Goal: Information Seeking & Learning: Understand process/instructions

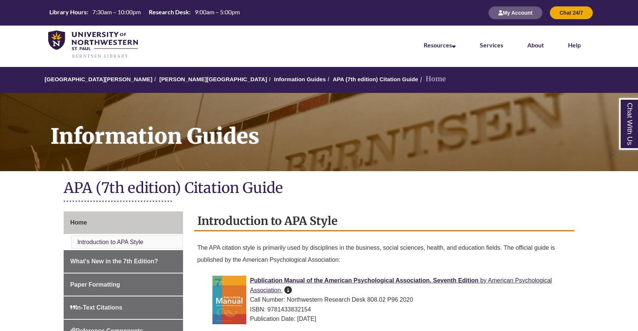
scroll to position [176, 0]
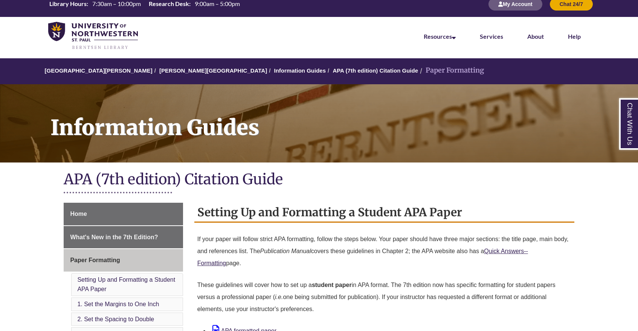
scroll to position [6, 0]
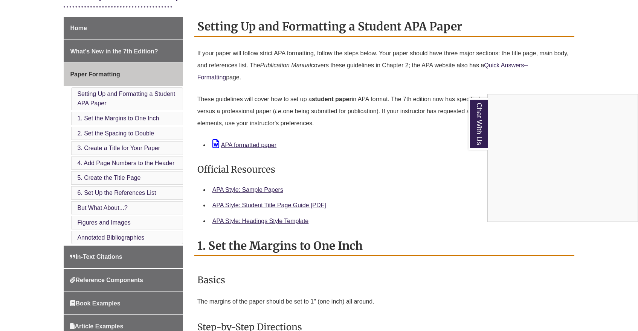
scroll to position [197, 0]
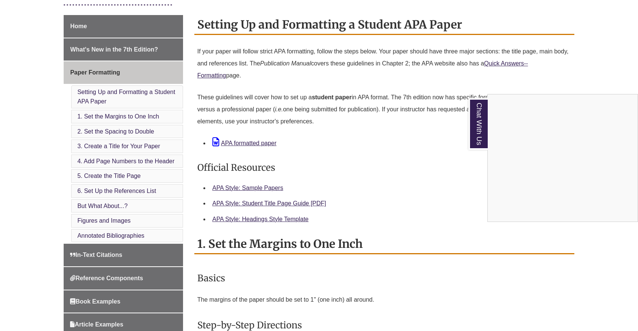
click at [53, 148] on div "Chat With Us" at bounding box center [319, 165] width 638 height 331
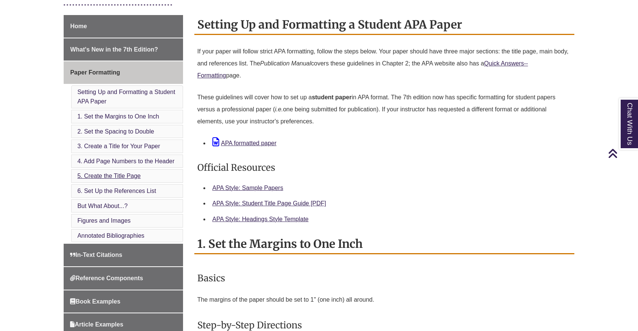
click at [114, 173] on link "5. Create the Title Page" at bounding box center [108, 176] width 63 height 6
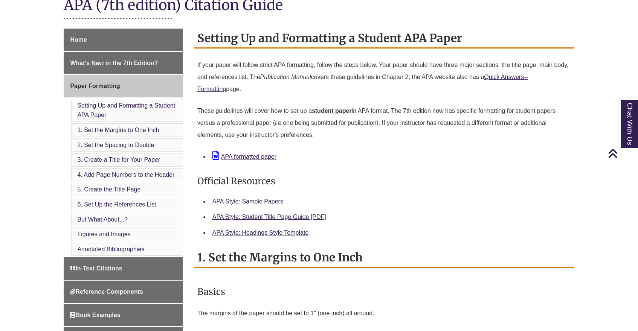
scroll to position [182, 0]
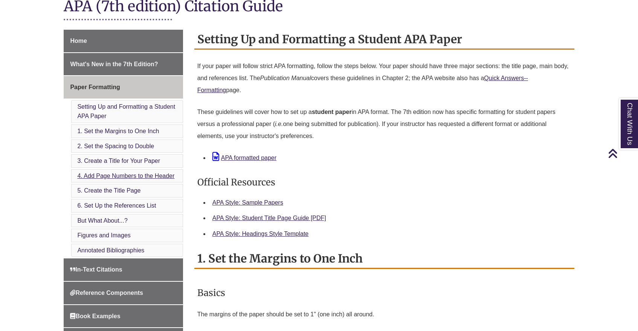
click at [117, 173] on link "4. Add Page Numbers to the Header" at bounding box center [125, 176] width 97 height 6
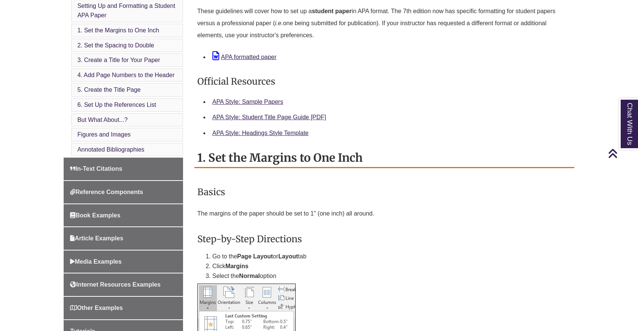
scroll to position [279, 0]
